Goal: Task Accomplishment & Management: Use online tool/utility

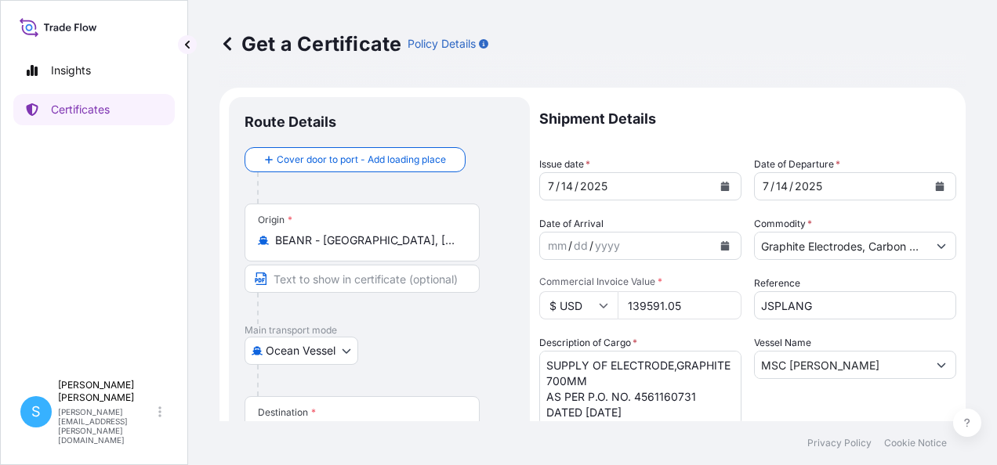
select select "Ocean Vessel"
select select "31801"
click at [716, 194] on button "Calendar" at bounding box center [724, 186] width 25 height 25
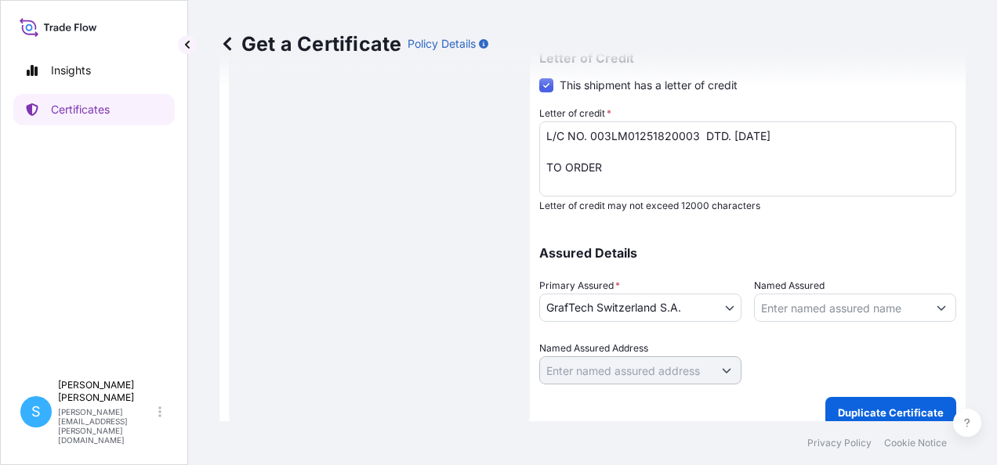
scroll to position [594, 0]
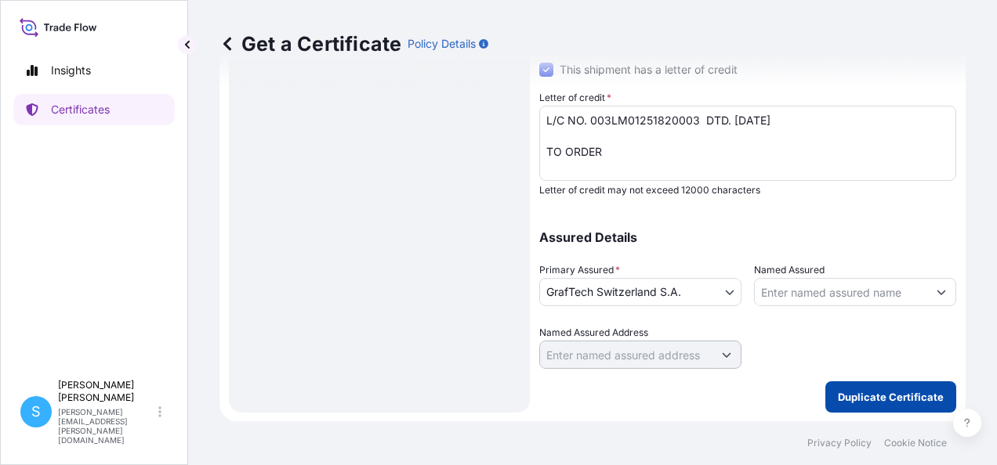
click at [884, 389] on button "Duplicate Certificate" at bounding box center [890, 397] width 131 height 31
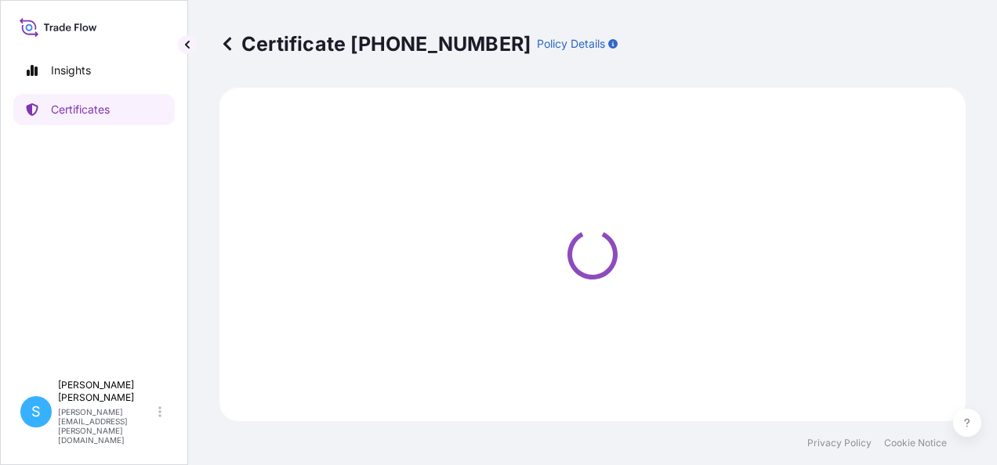
select select "Ocean Vessel"
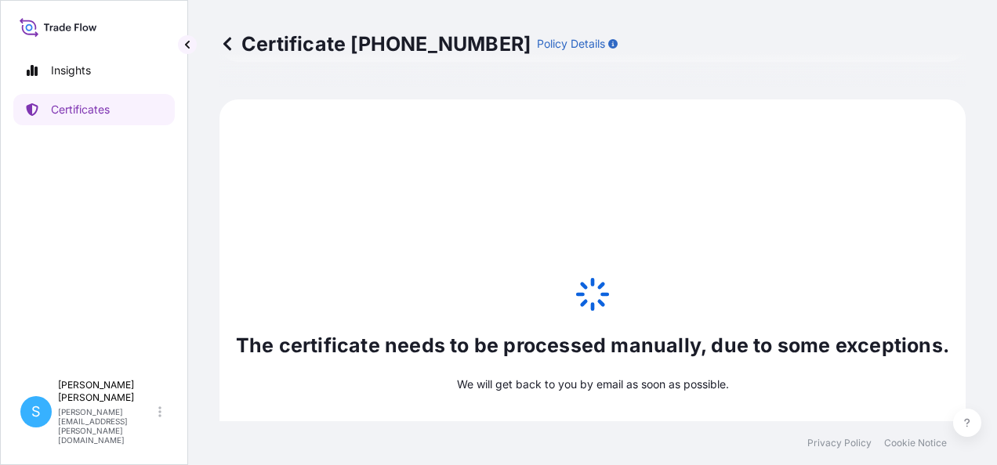
select select "31801"
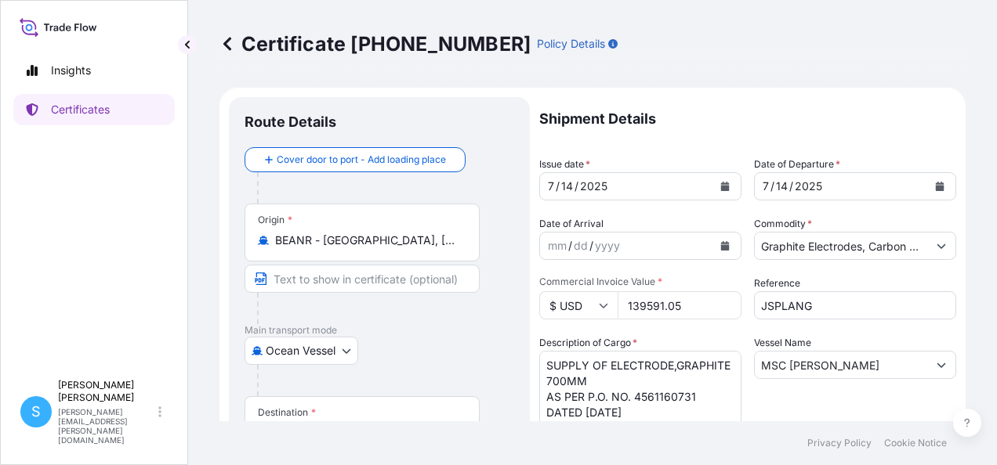
click at [726, 187] on button "Calendar" at bounding box center [724, 186] width 25 height 25
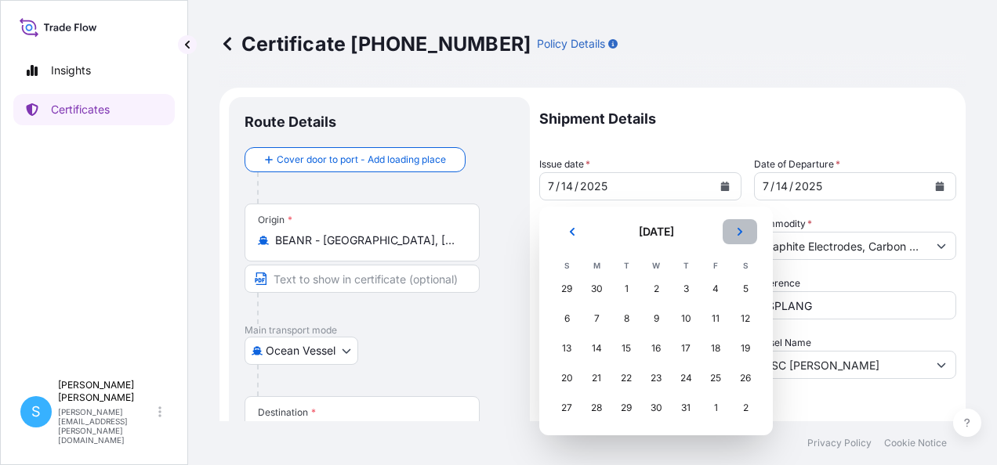
click at [736, 234] on icon "Next" at bounding box center [739, 231] width 9 height 9
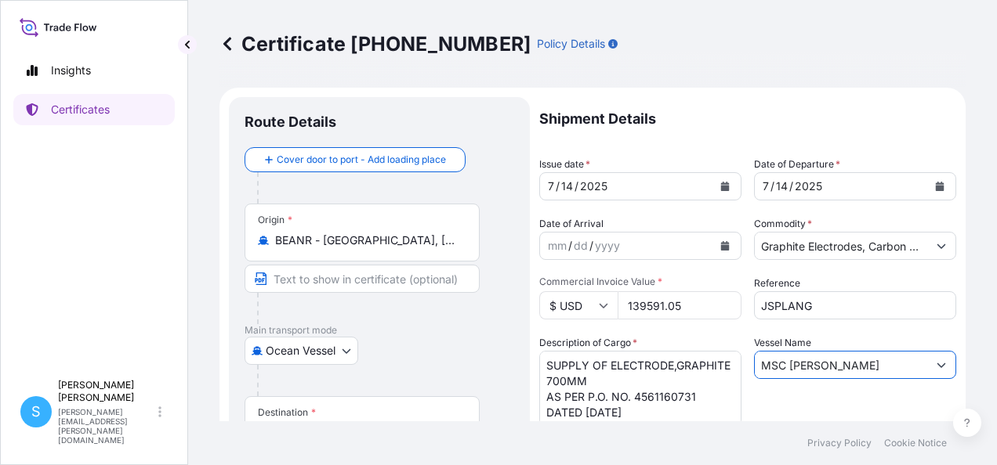
drag, startPoint x: 845, startPoint y: 362, endPoint x: 793, endPoint y: 367, distance: 51.9
click at [796, 367] on input "MSC [PERSON_NAME]" at bounding box center [841, 365] width 172 height 28
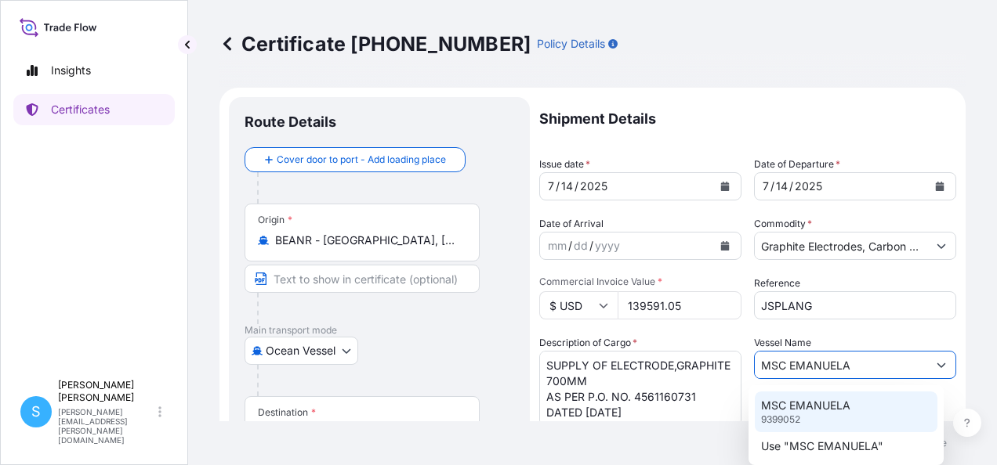
click at [860, 411] on div "MSC EMANUELA 9399052" at bounding box center [846, 412] width 183 height 41
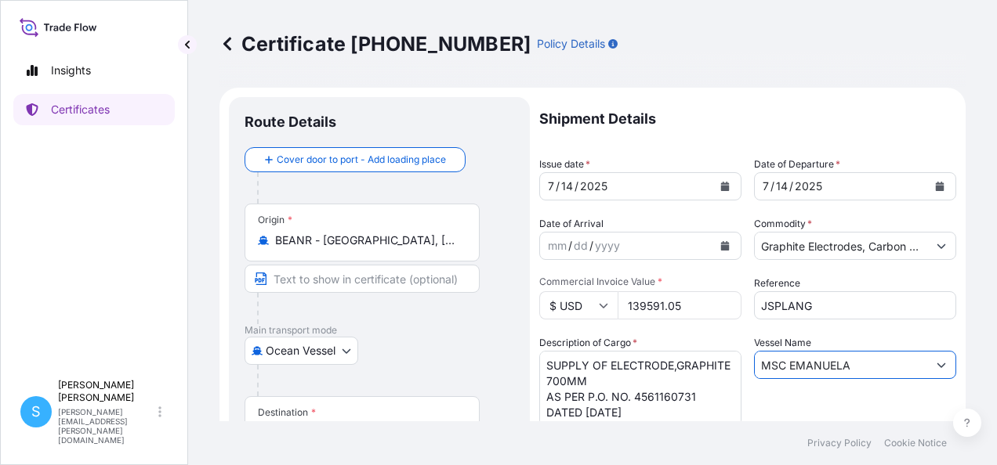
type input "MSC EMANUELA"
click at [840, 406] on div "Vessel Name MSC EMANUELA" at bounding box center [855, 380] width 202 height 91
